Goal: Information Seeking & Learning: Understand process/instructions

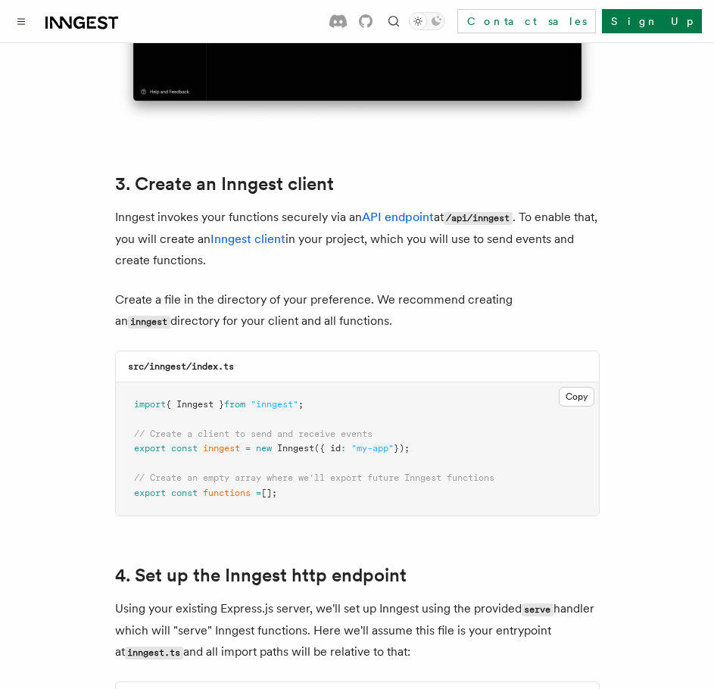
scroll to position [1883, 0]
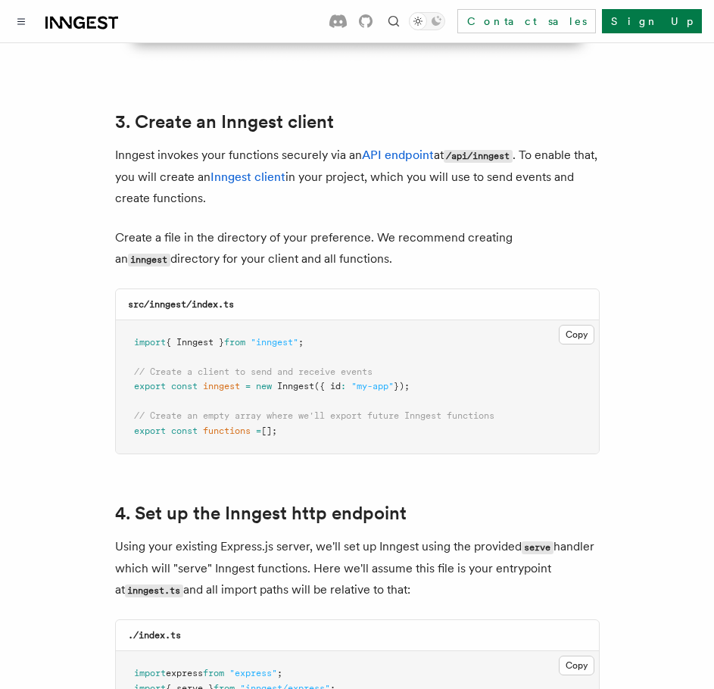
drag, startPoint x: 451, startPoint y: 371, endPoint x: 106, endPoint y: 320, distance: 349.2
copy code "import { Inngest } from "inngest" ; // Create a client to send and receive even…"
click at [411, 411] on span "// Create an empty array where we'll export future Inngest functions" at bounding box center [314, 416] width 361 height 11
click at [577, 325] on button "Copy Copied" at bounding box center [577, 335] width 36 height 20
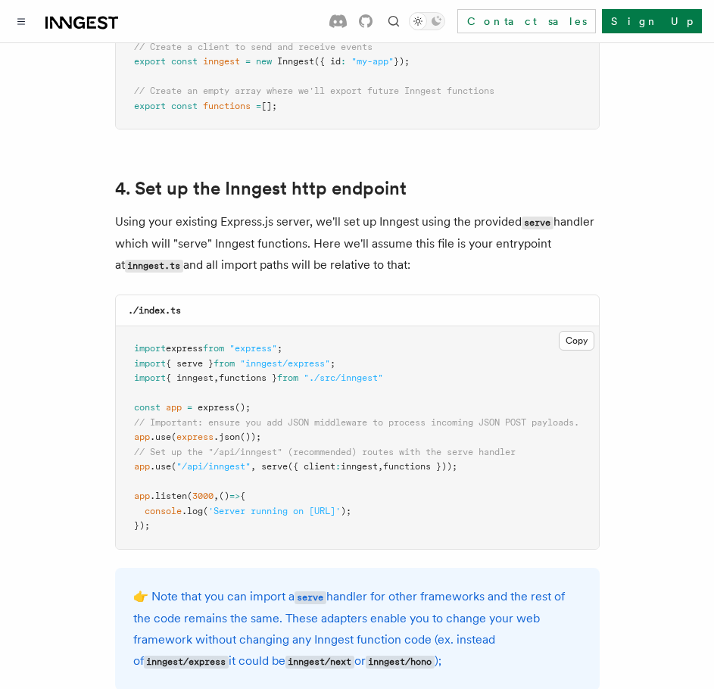
scroll to position [2209, 0]
click at [225, 461] on span ""/api/inngest"" at bounding box center [213, 466] width 74 height 11
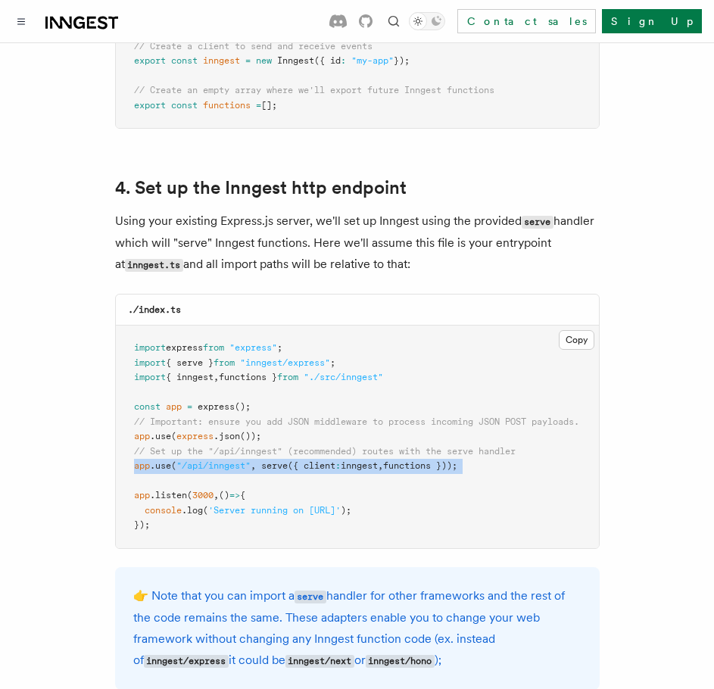
click at [225, 461] on span ""/api/inngest"" at bounding box center [213, 466] width 74 height 11
copy code "app .use ( "/api/inngest" , serve ({ client : inngest , functions }));"
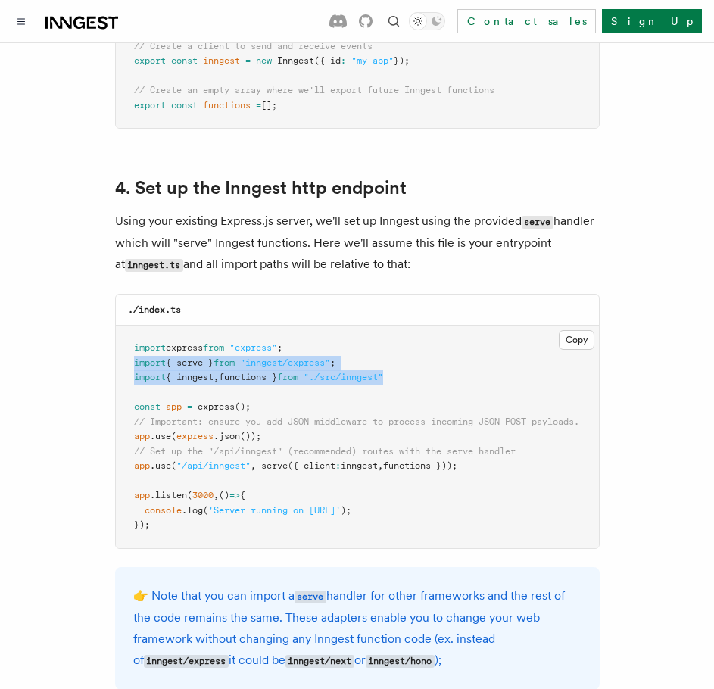
drag, startPoint x: 422, startPoint y: 354, endPoint x: 113, endPoint y: 339, distance: 309.4
copy code "import { serve } from "inngest/express" ; import { inngest , functions } from "…"
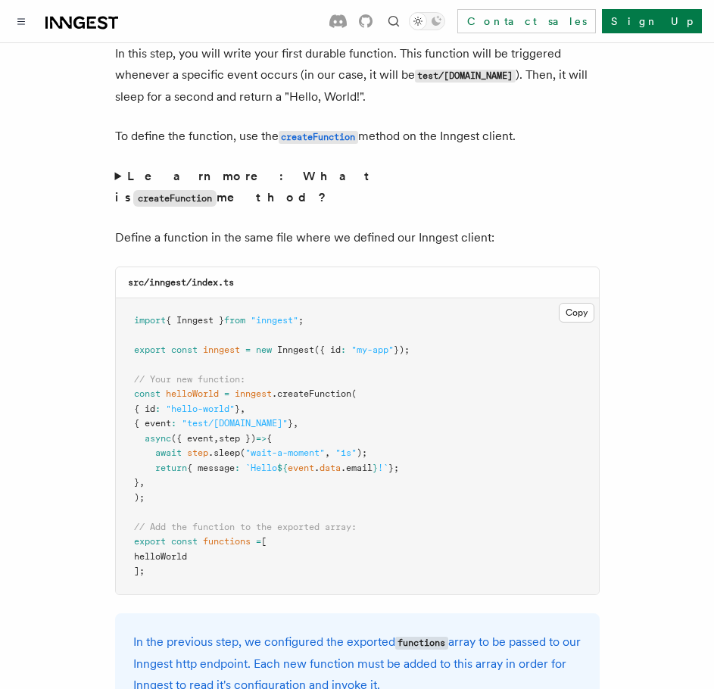
scroll to position [2955, 0]
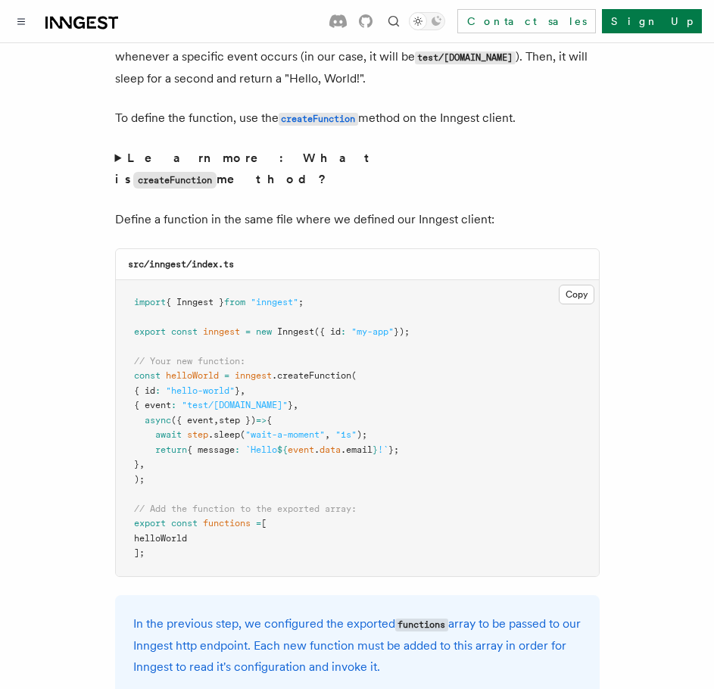
click at [373, 249] on div "src/inngest/index.ts" at bounding box center [357, 264] width 483 height 31
